Goal: Find specific page/section: Find specific page/section

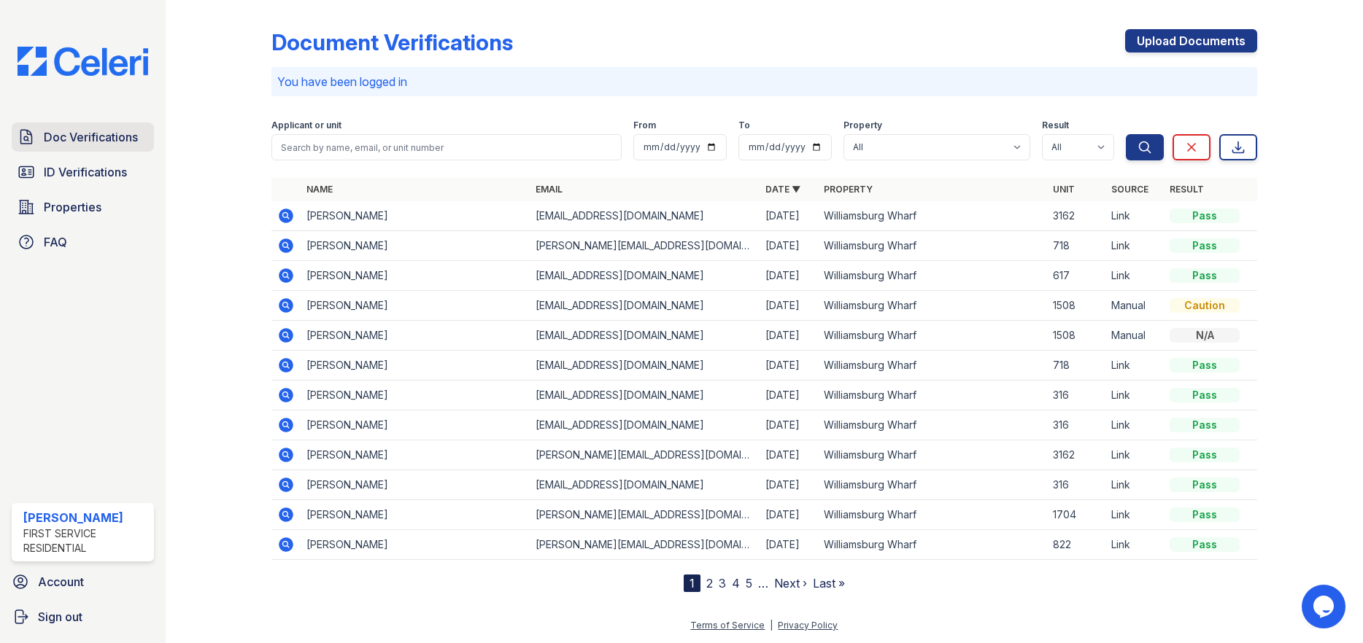
click at [70, 142] on span "Doc Verifications" at bounding box center [91, 137] width 94 height 18
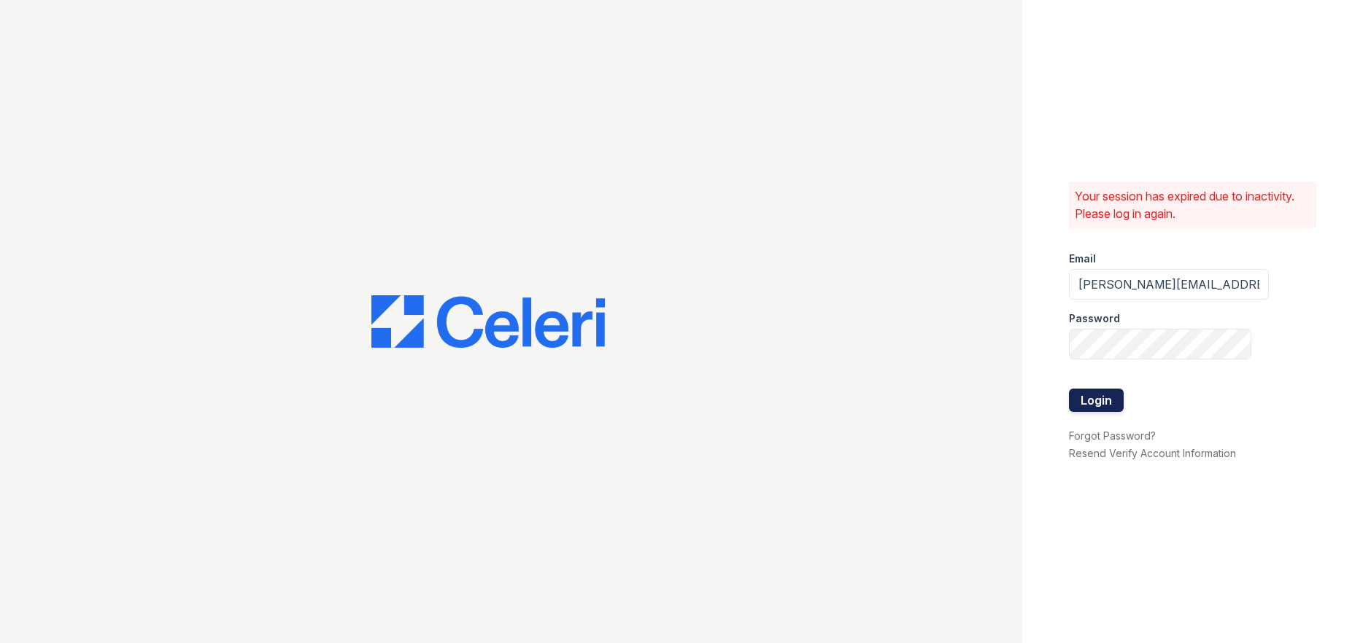
click at [1101, 390] on button "Login" at bounding box center [1096, 400] width 55 height 23
